Goal: Complete application form

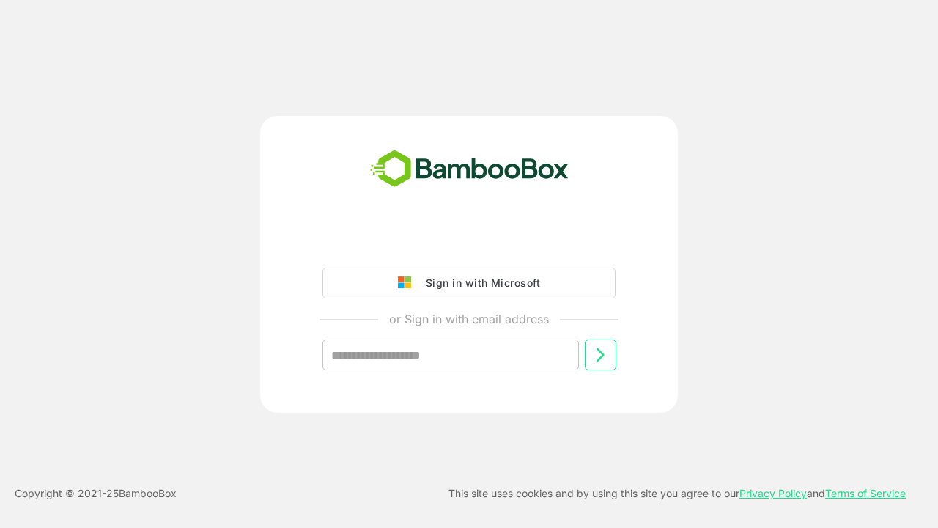
type input "**********"
click at [600, 355] on icon at bounding box center [601, 355] width 18 height 18
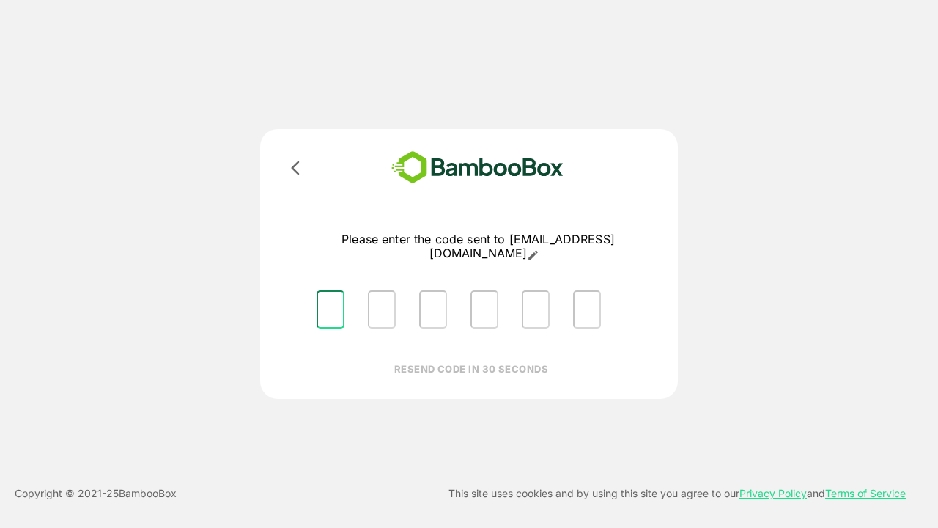
type input "*"
